Goal: Transaction & Acquisition: Purchase product/service

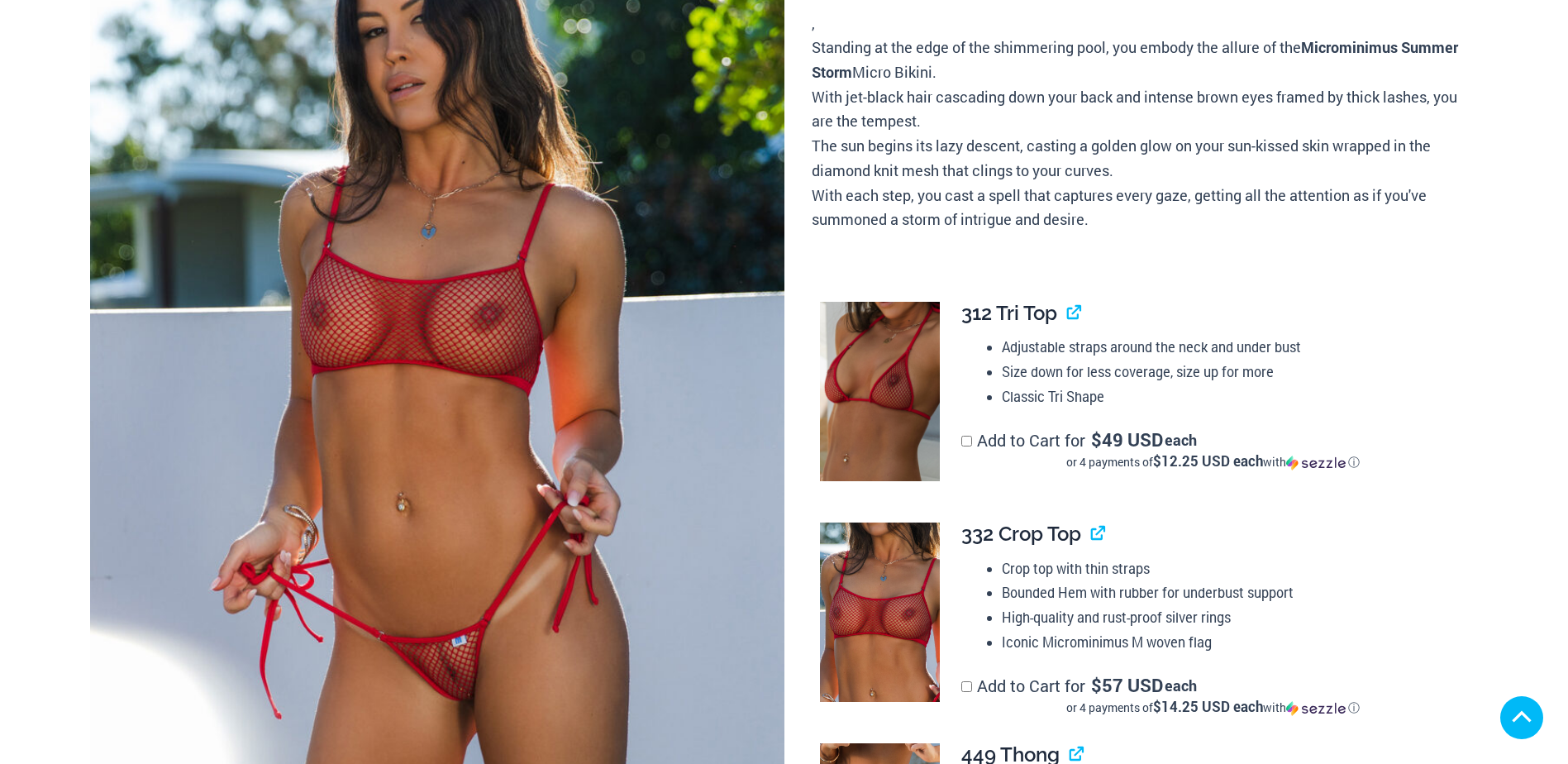
scroll to position [353, 0]
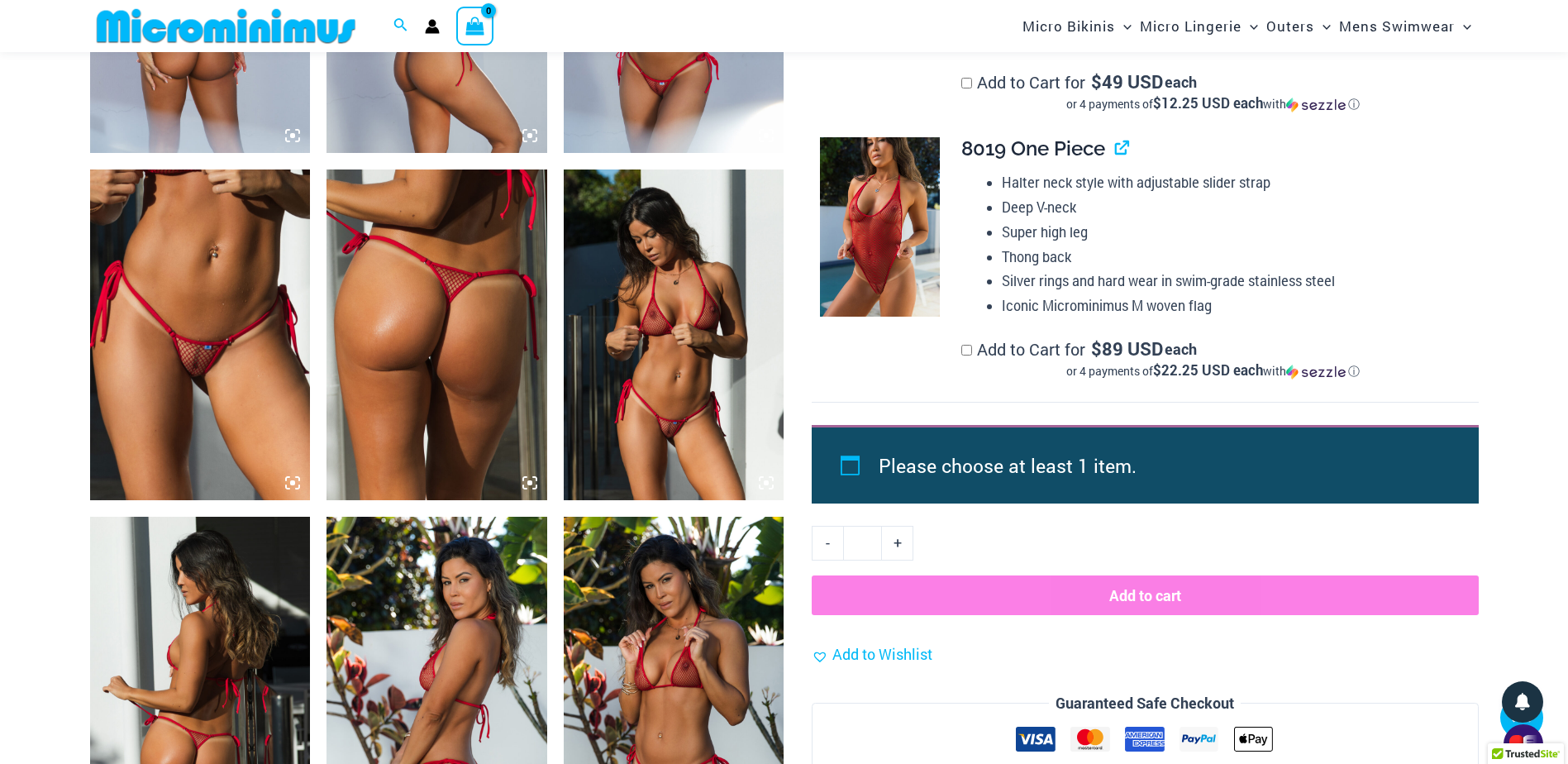
scroll to position [1395, 0]
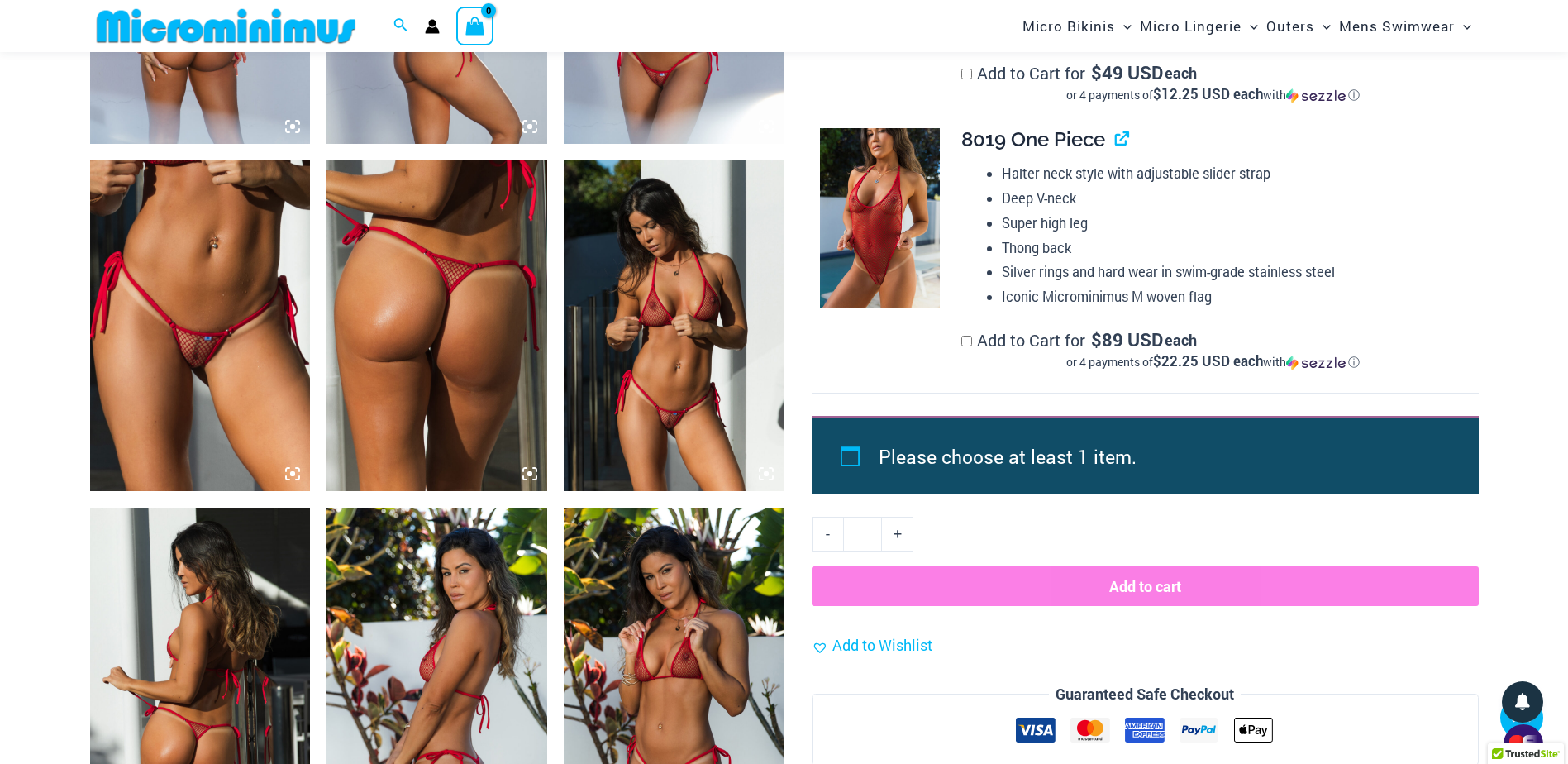
click at [174, 288] on img at bounding box center [200, 326] width 221 height 331
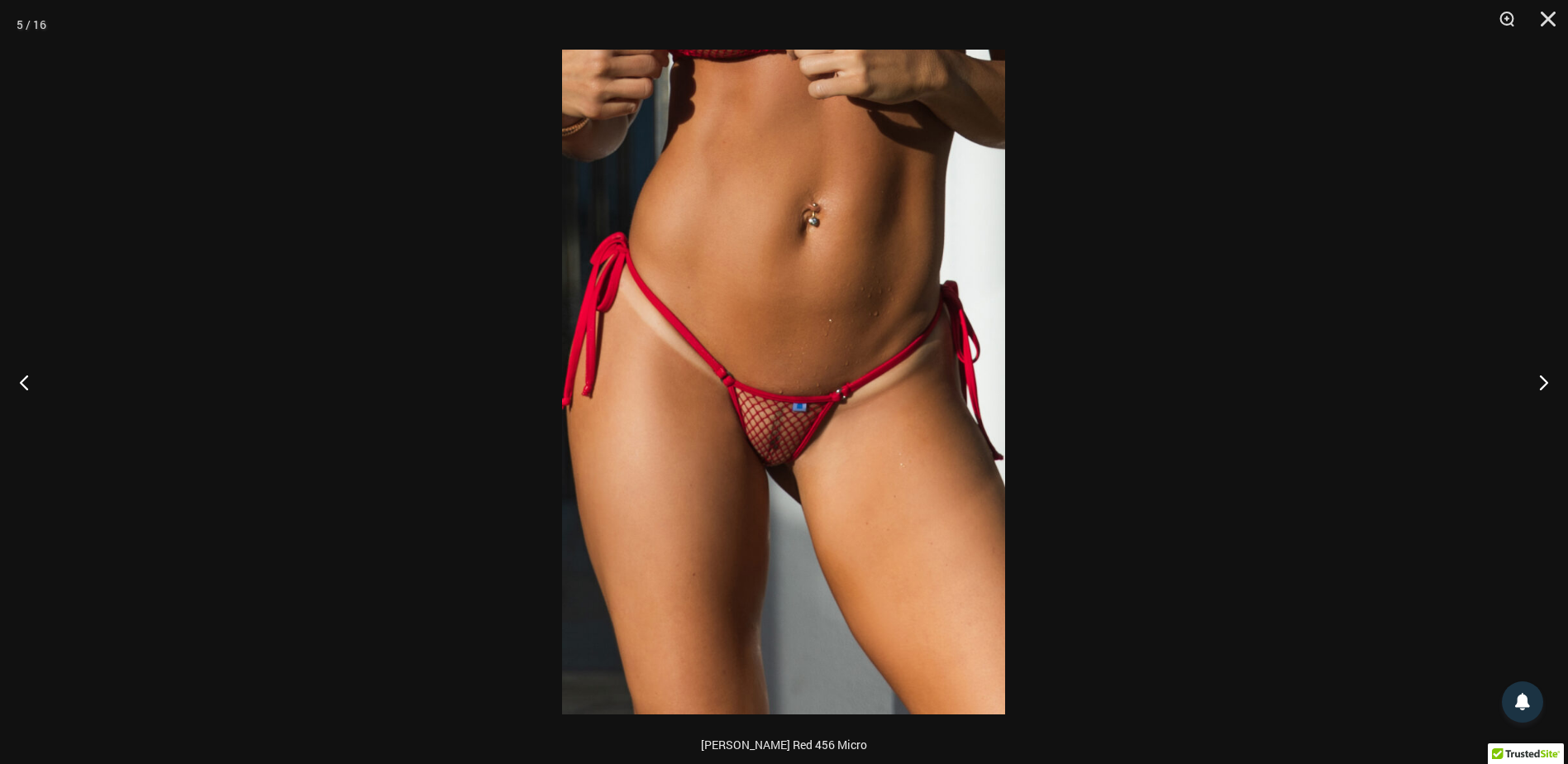
click at [766, 426] on img at bounding box center [783, 382] width 443 height 664
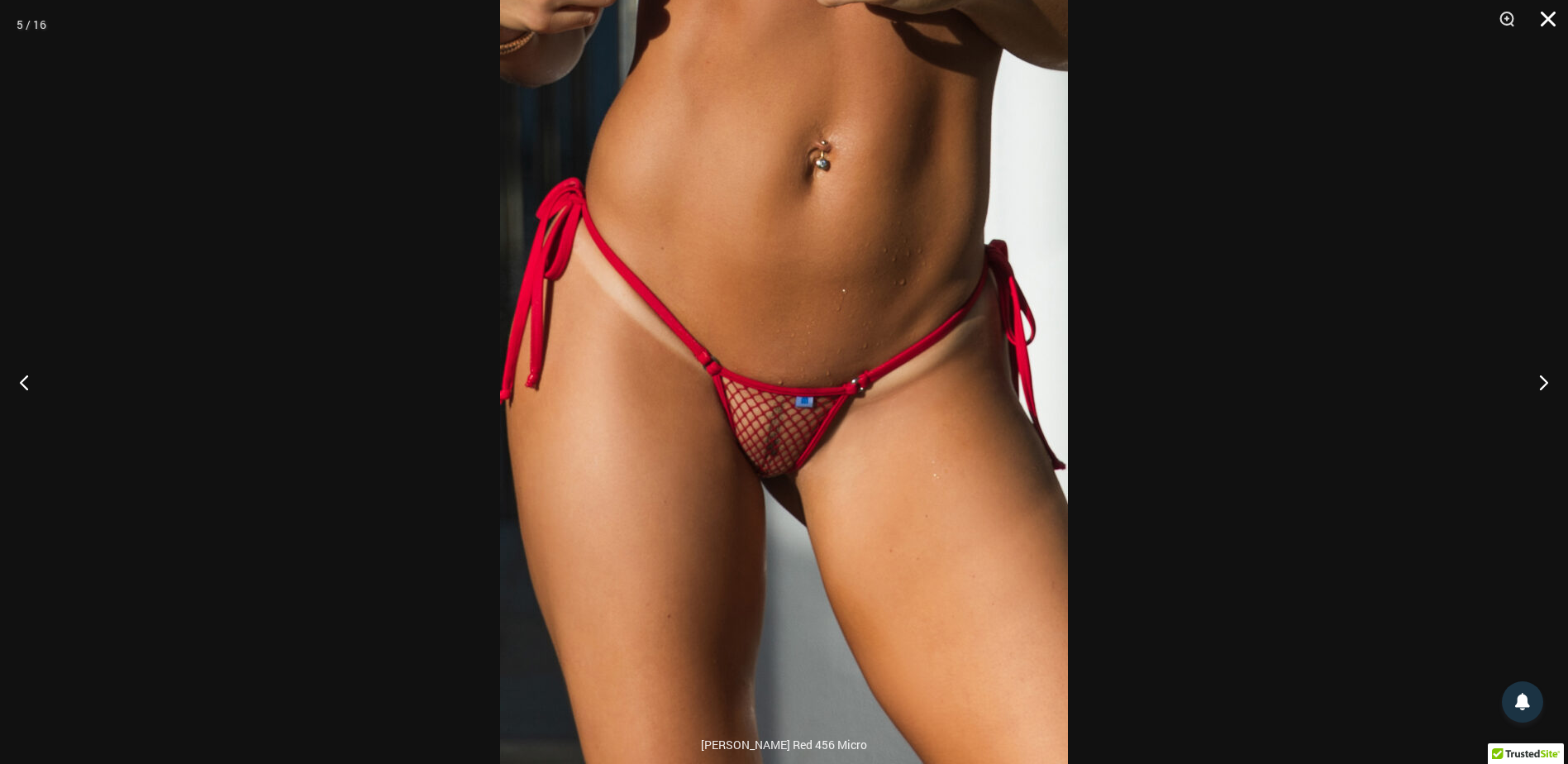
click at [1547, 14] on button "Close" at bounding box center [1542, 25] width 42 height 50
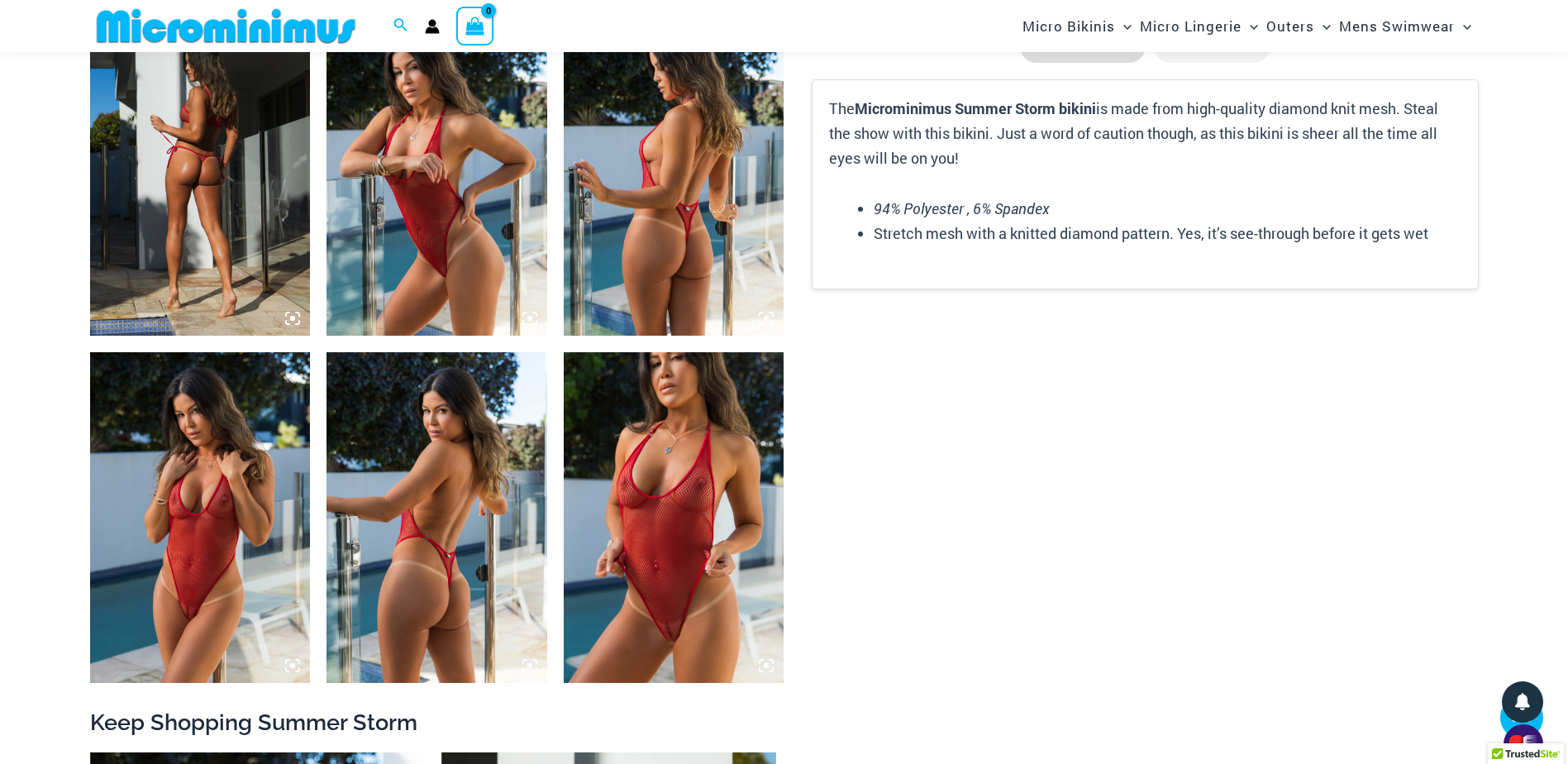
scroll to position [2304, 0]
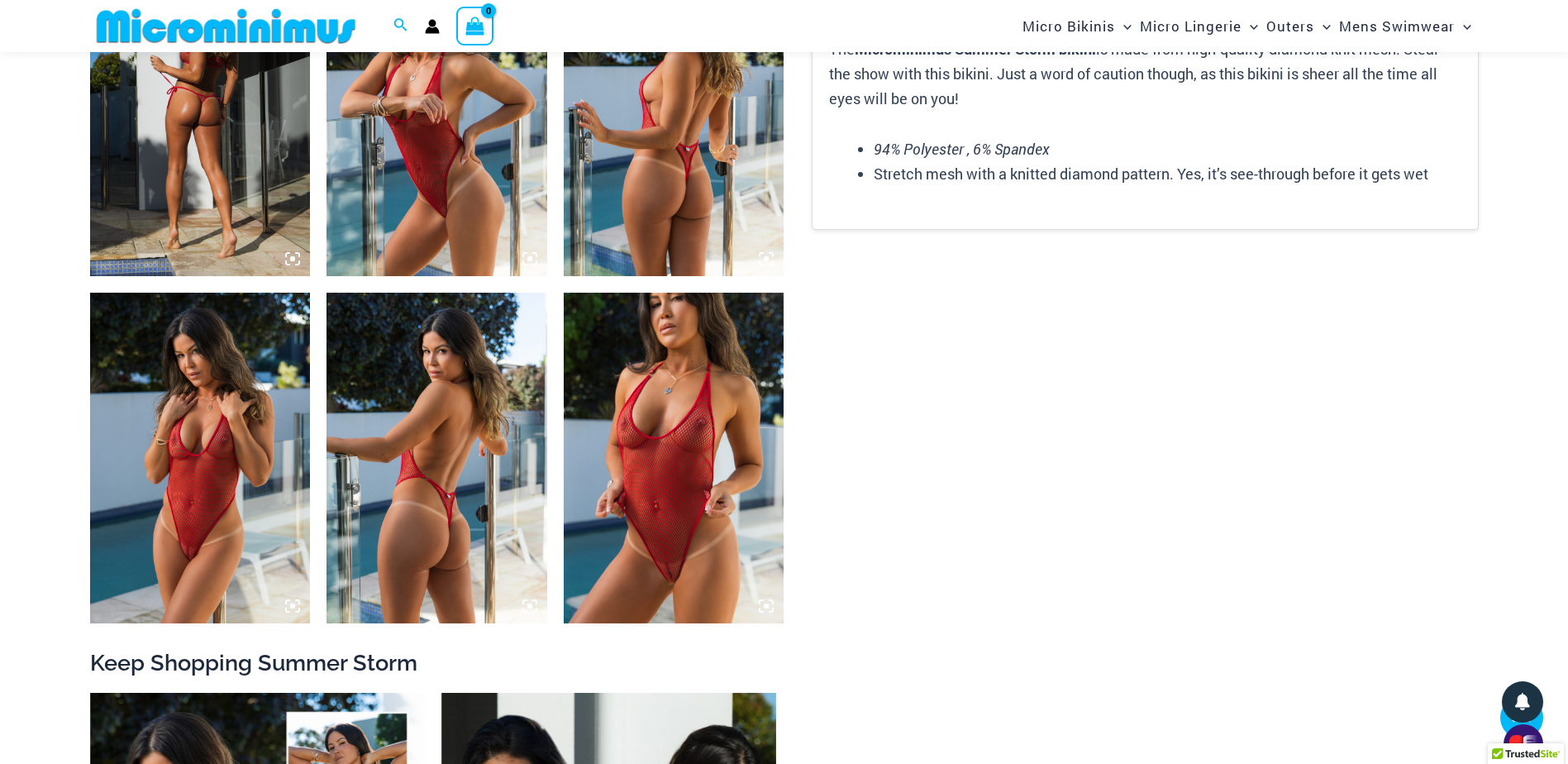
click at [222, 480] on img at bounding box center [200, 458] width 221 height 331
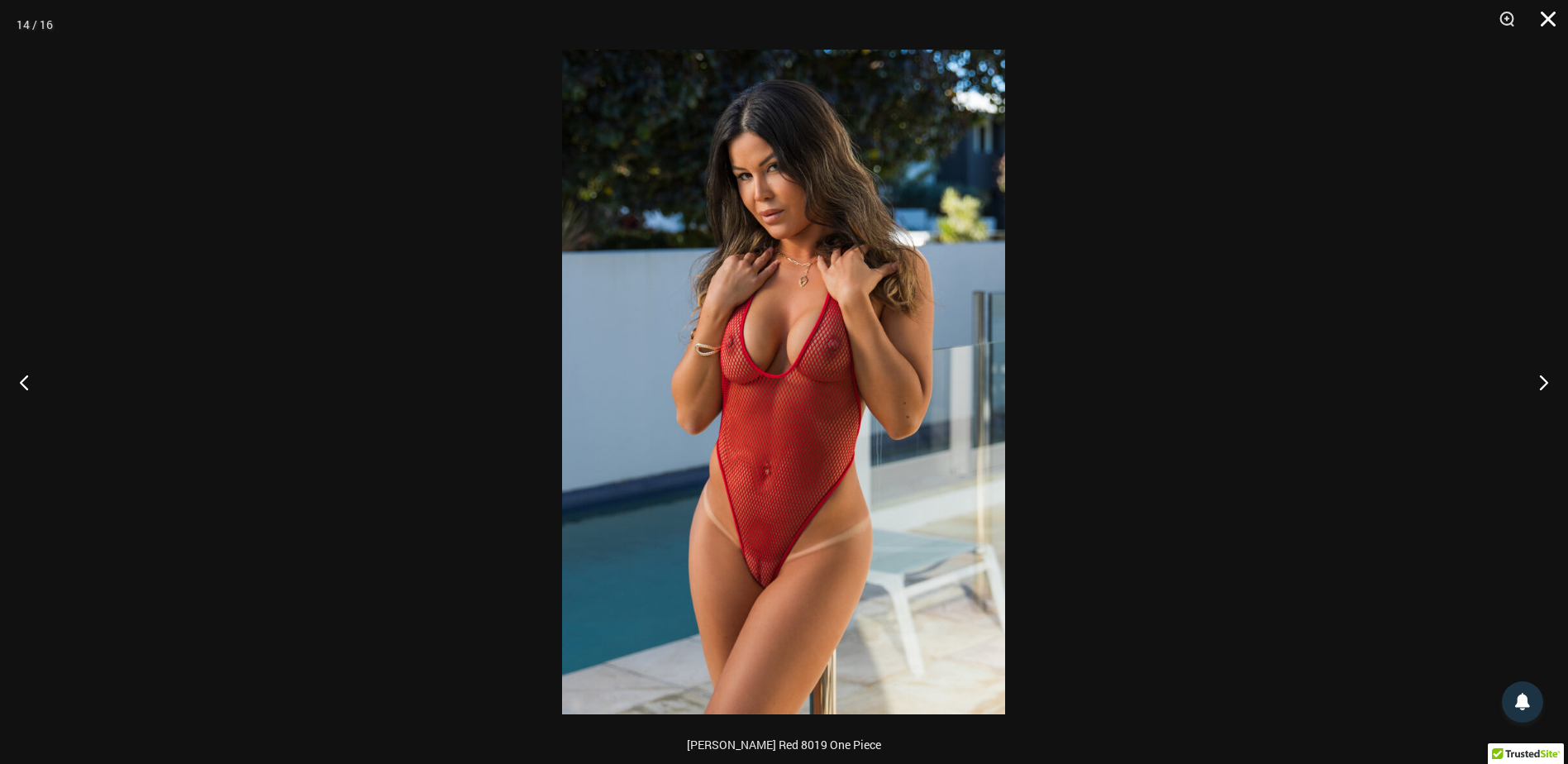
click at [1554, 16] on button "Close" at bounding box center [1542, 25] width 42 height 50
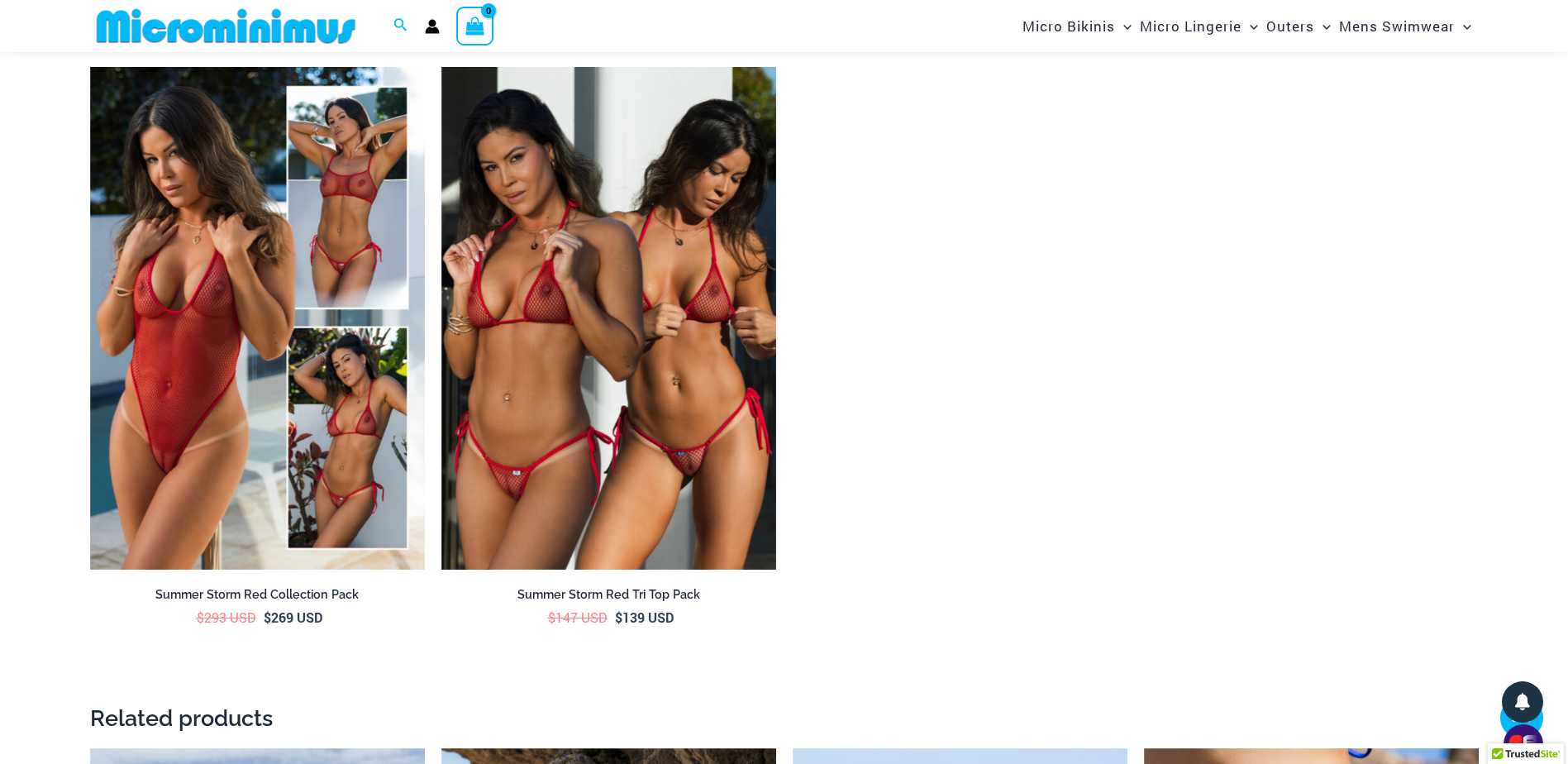
scroll to position [2883, 0]
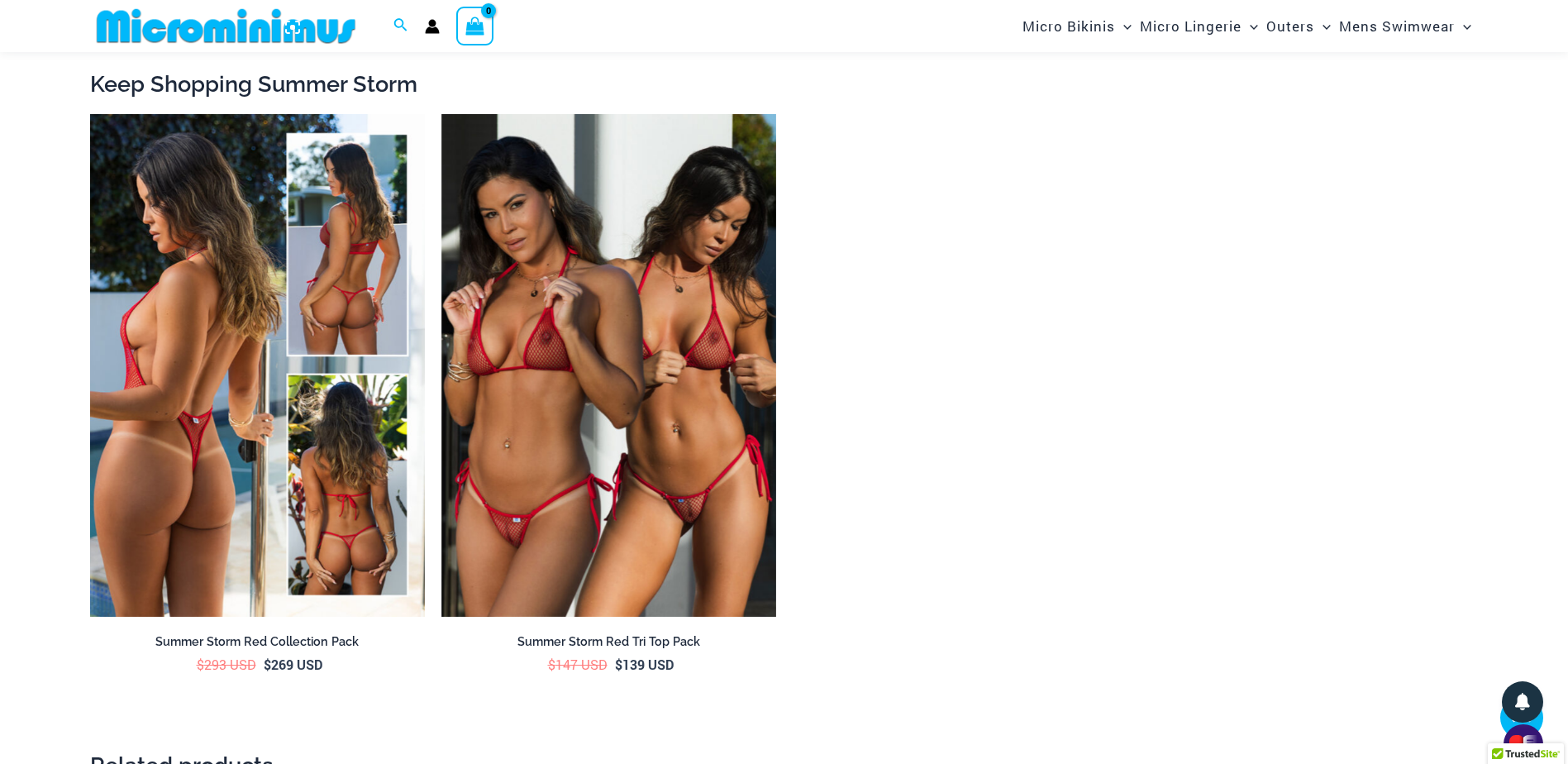
click at [167, 471] on img at bounding box center [258, 365] width 335 height 502
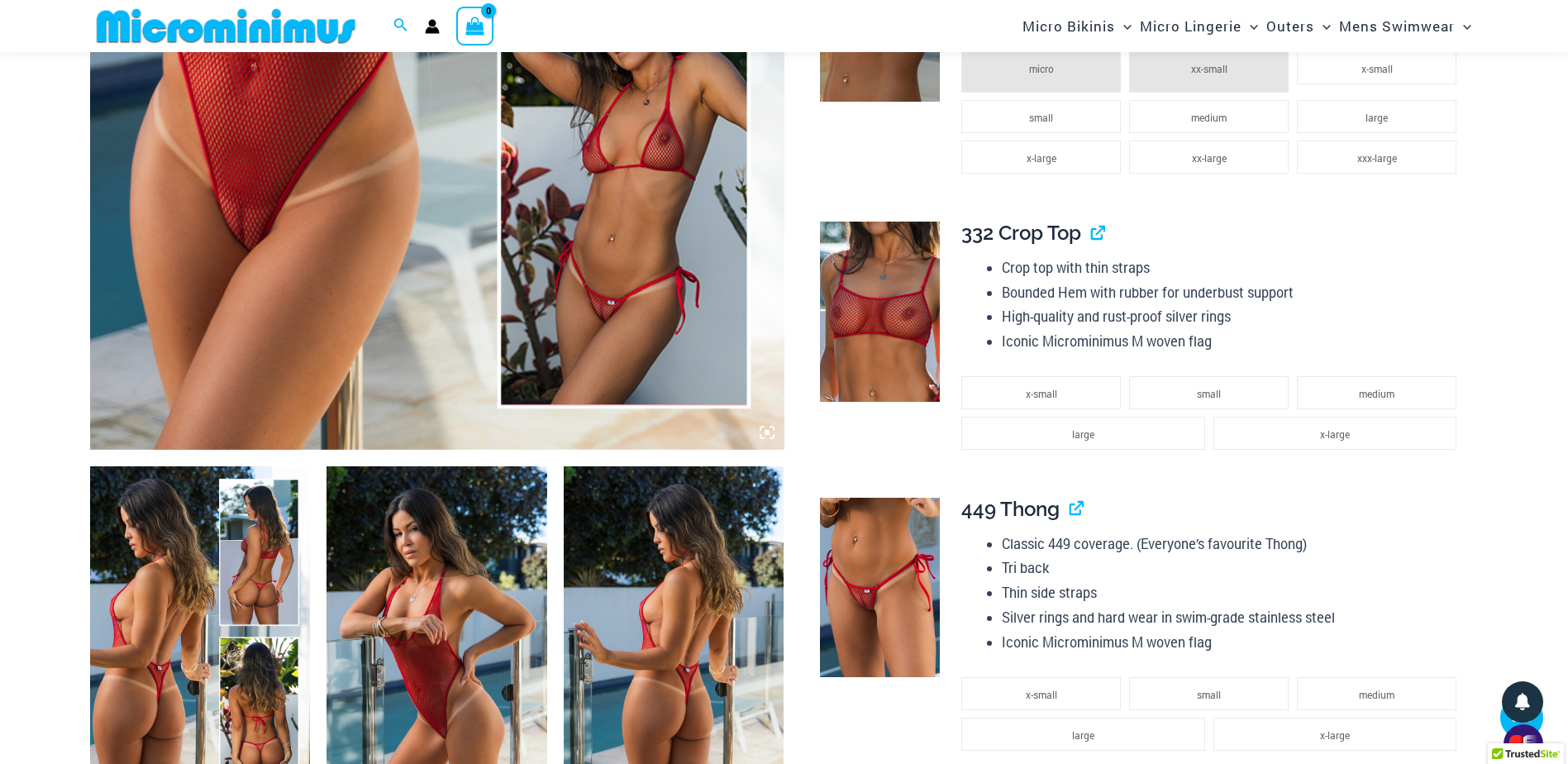
scroll to position [1072, 0]
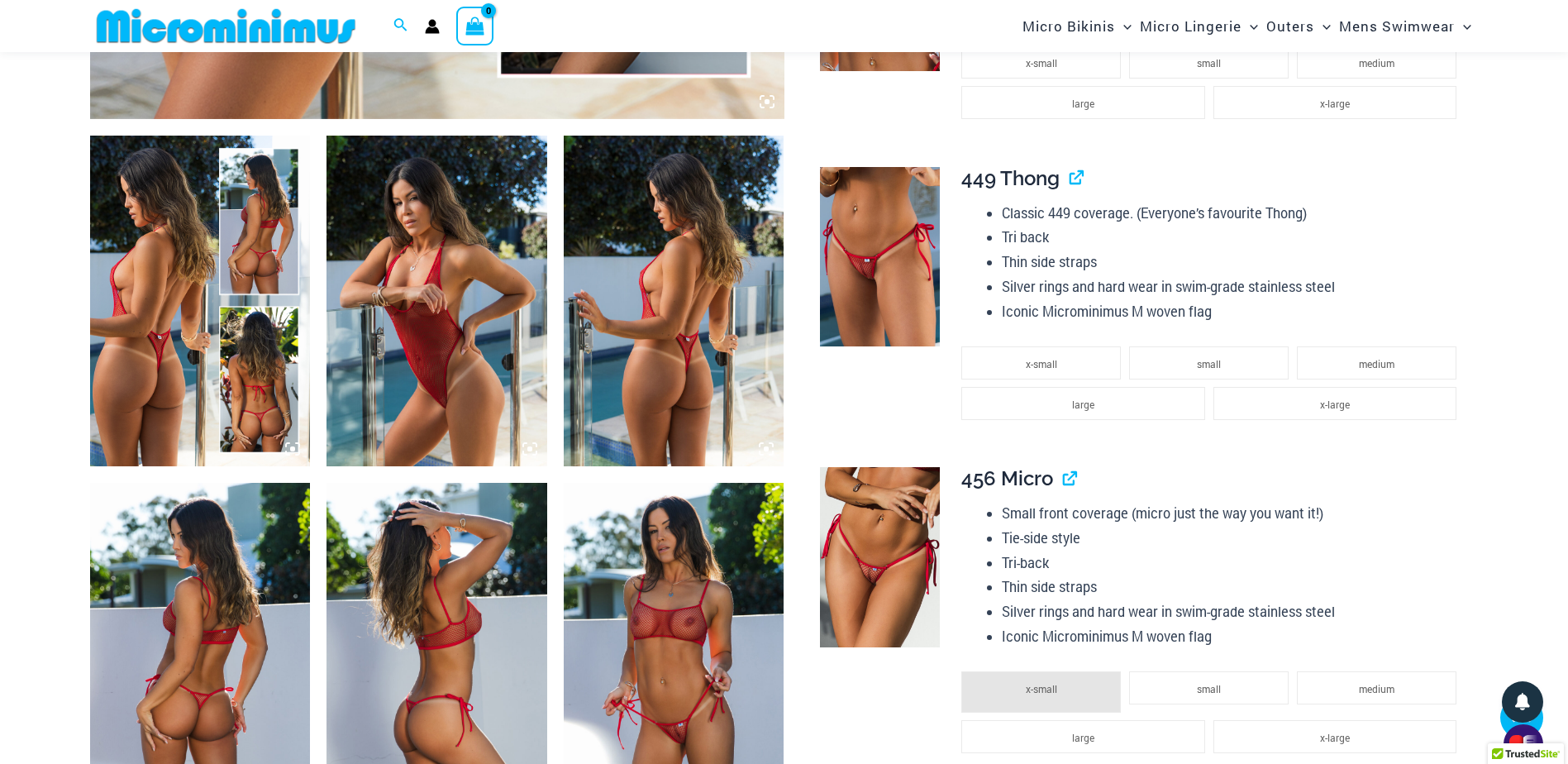
click at [706, 682] on img at bounding box center [674, 648] width 221 height 331
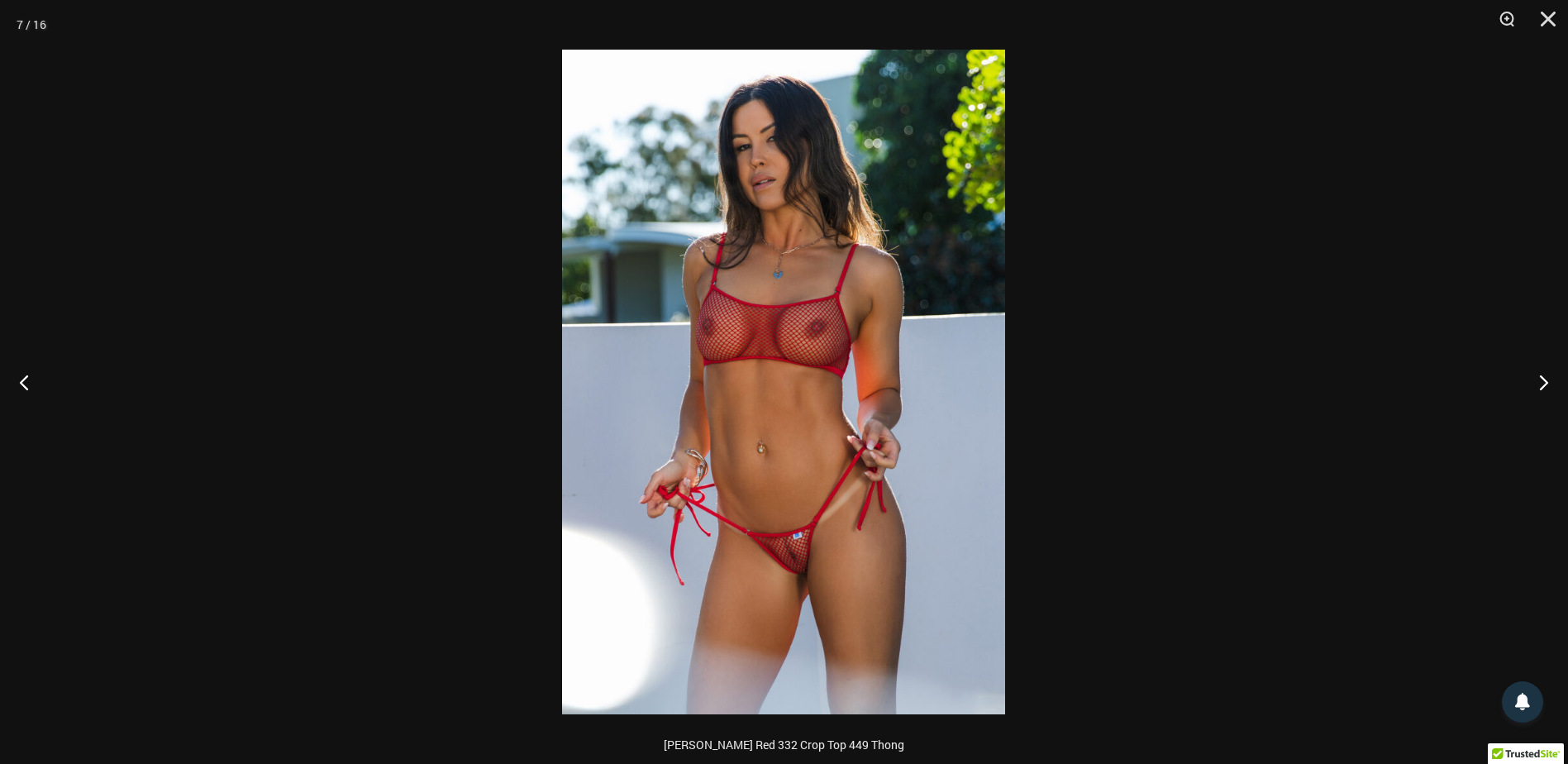
click at [805, 580] on img at bounding box center [783, 382] width 443 height 664
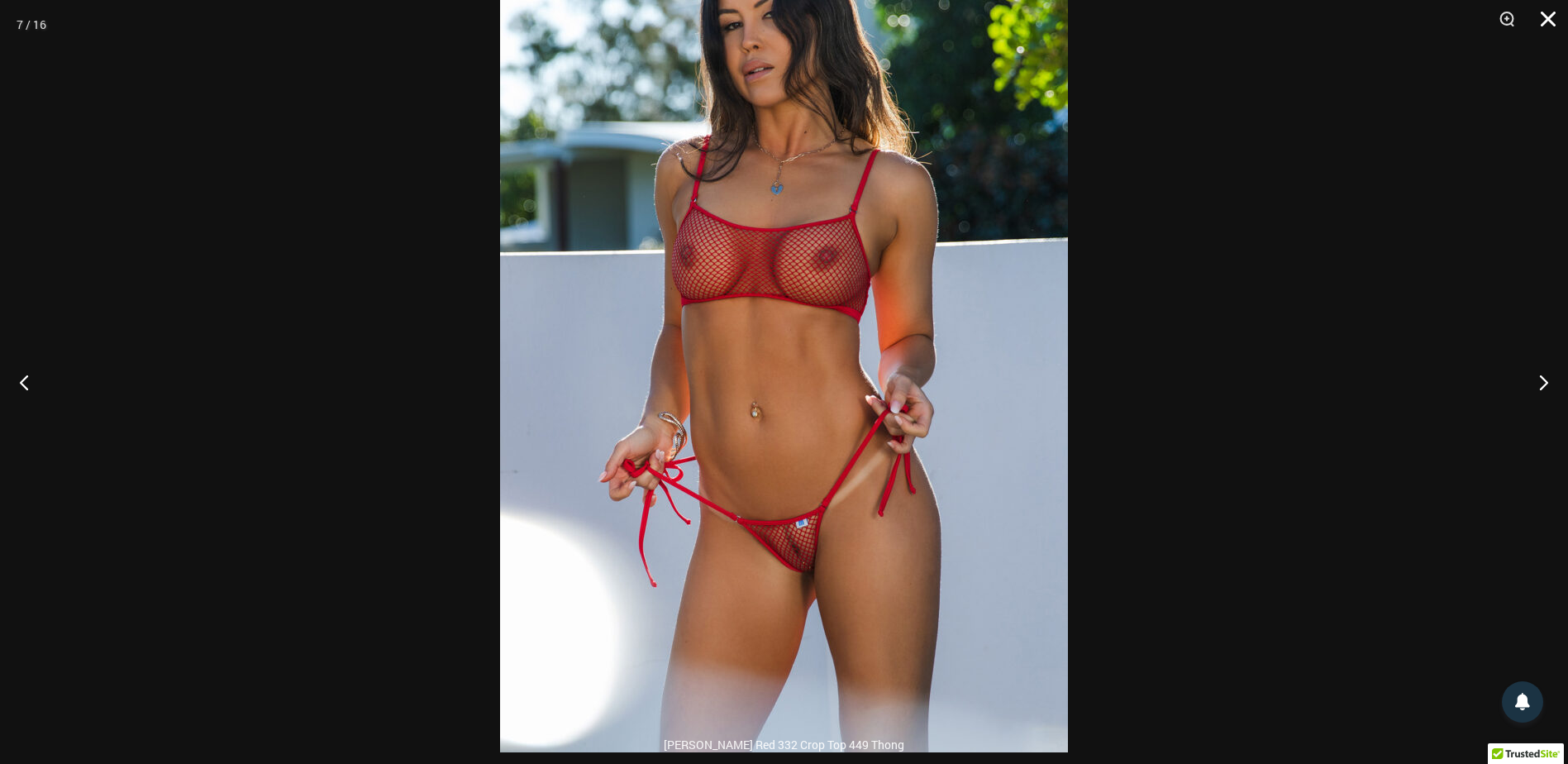
click at [1558, 18] on button "Close" at bounding box center [1542, 25] width 42 height 50
